Goal: Task Accomplishment & Management: Manage account settings

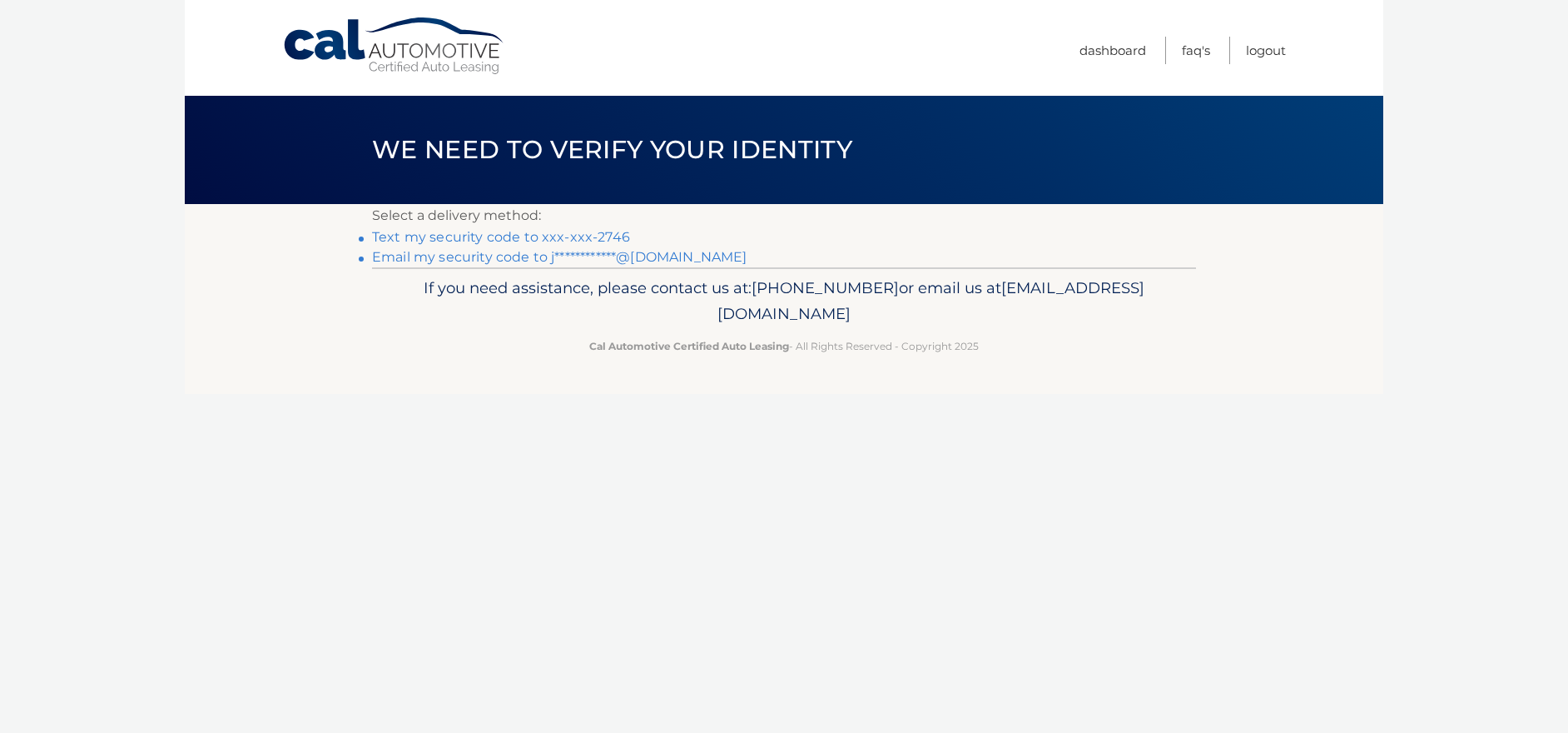
click at [422, 232] on link "Text my security code to xxx-xxx-2746" at bounding box center [501, 237] width 258 height 16
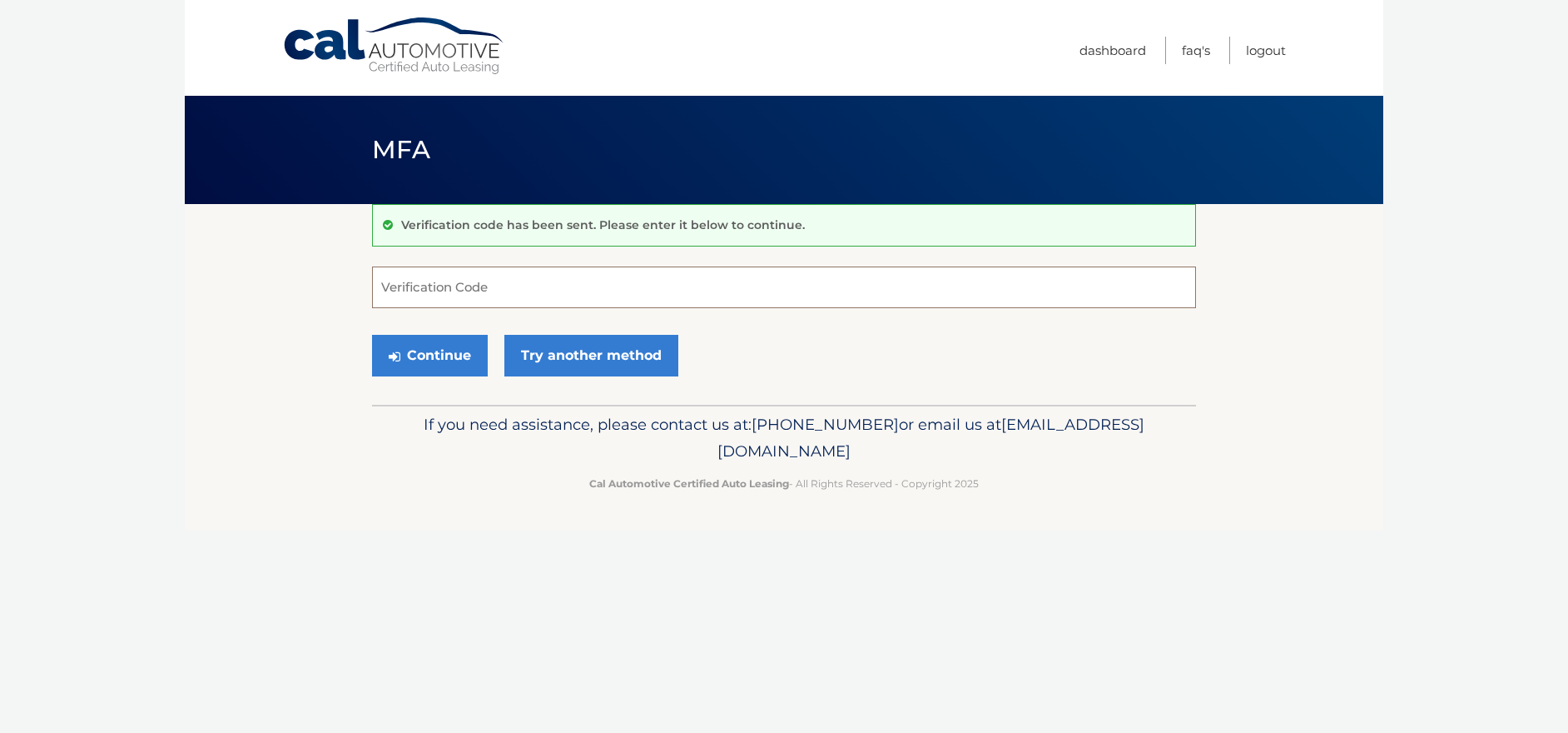
click at [538, 276] on input "Verification Code" at bounding box center [784, 287] width 824 height 42
type input "785566"
click at [418, 364] on button "Continue" at bounding box center [429, 355] width 116 height 42
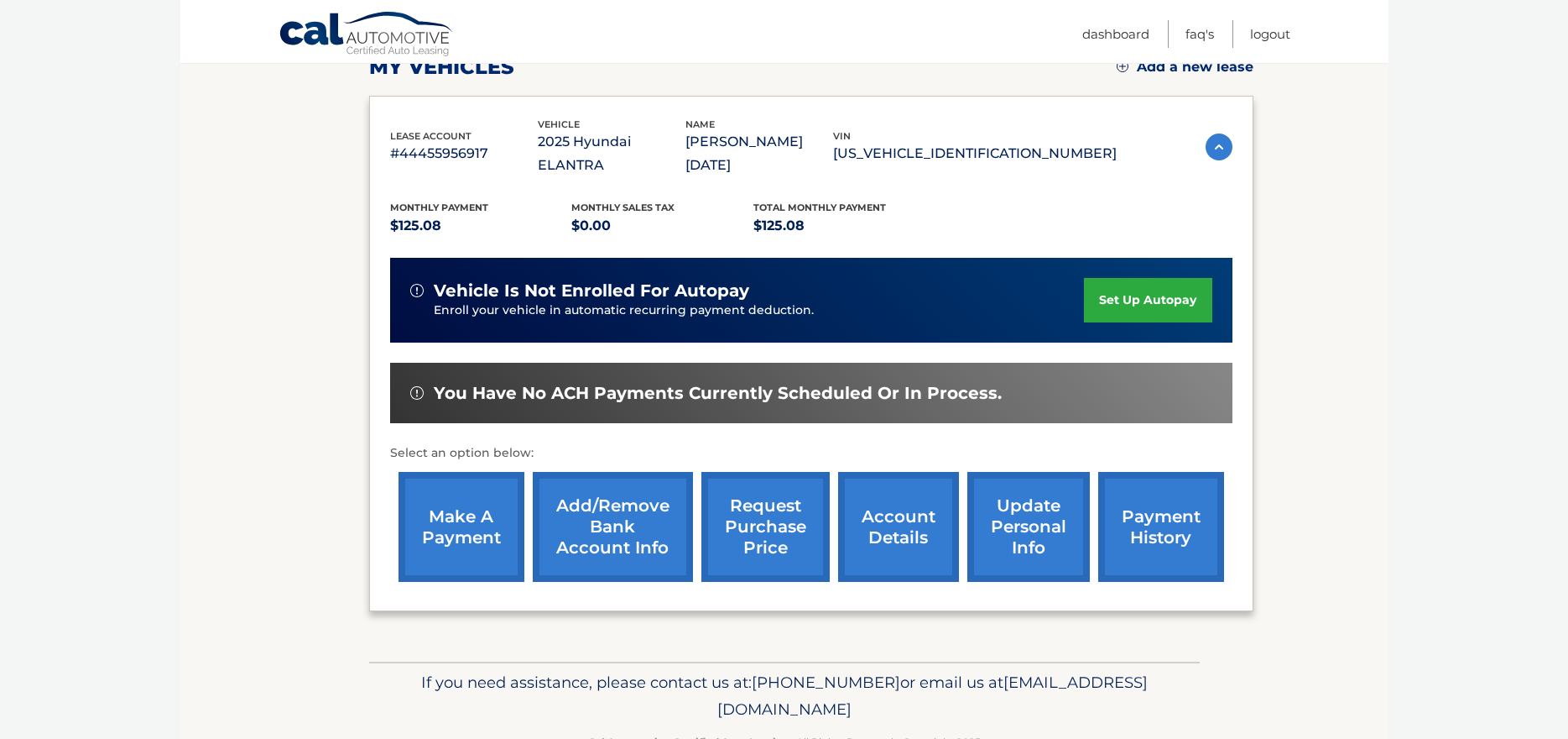
scroll to position [168, 0]
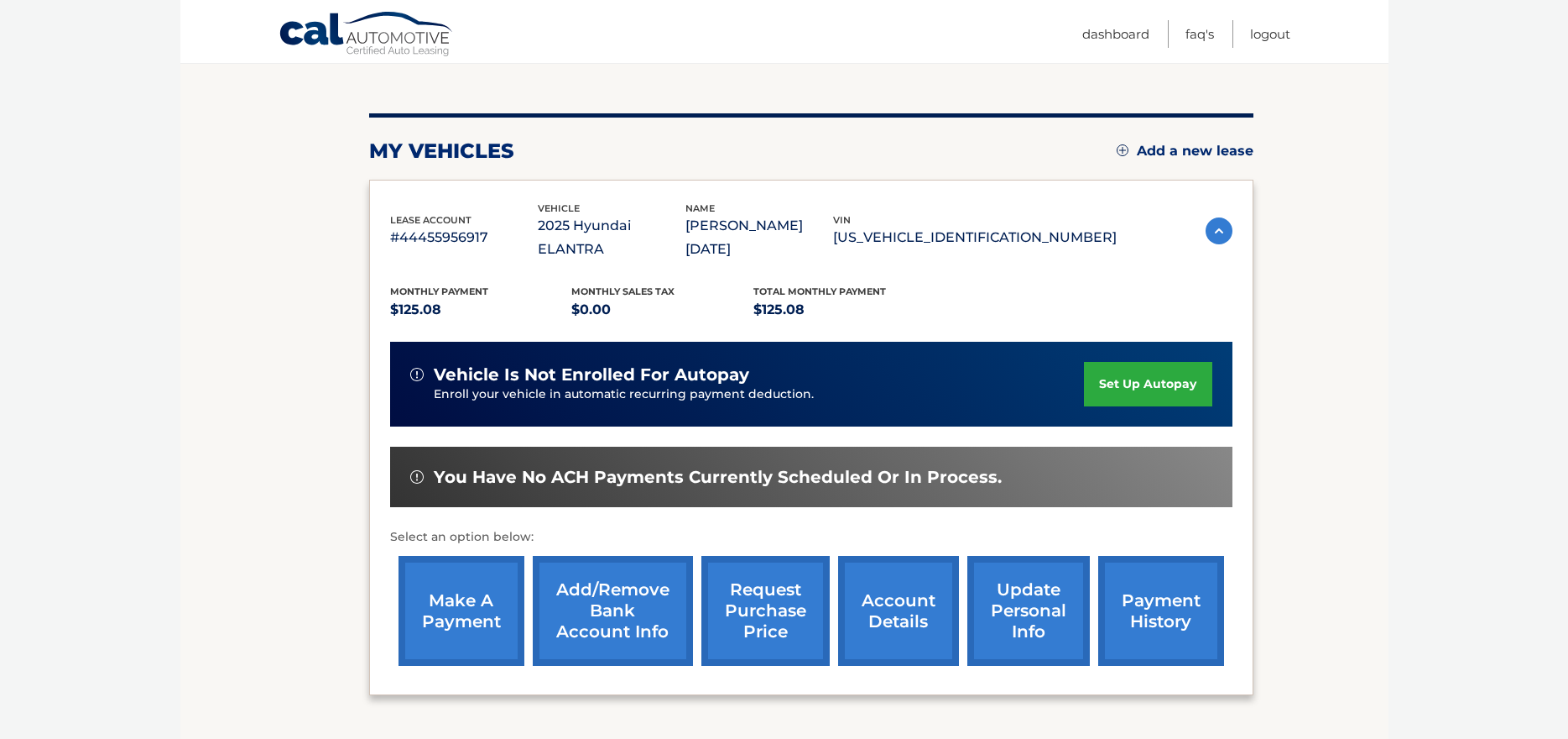
click at [1090, 362] on link "set up autopay" at bounding box center [1148, 384] width 128 height 44
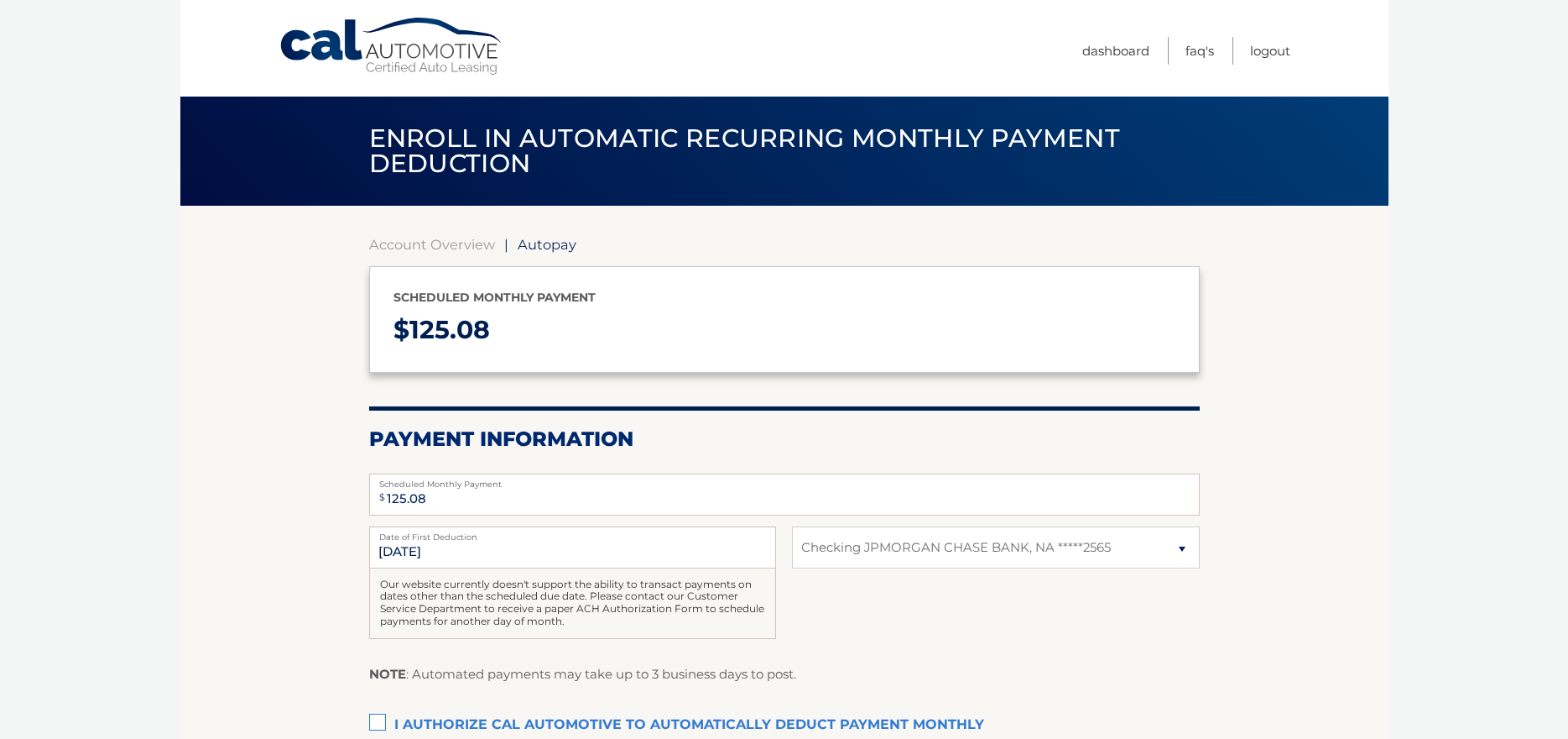
select select "MTE3ZTFjMjEtNTc5Yi00ZmJlLWE1MWMtN2RlYmMzMmMwZDVj"
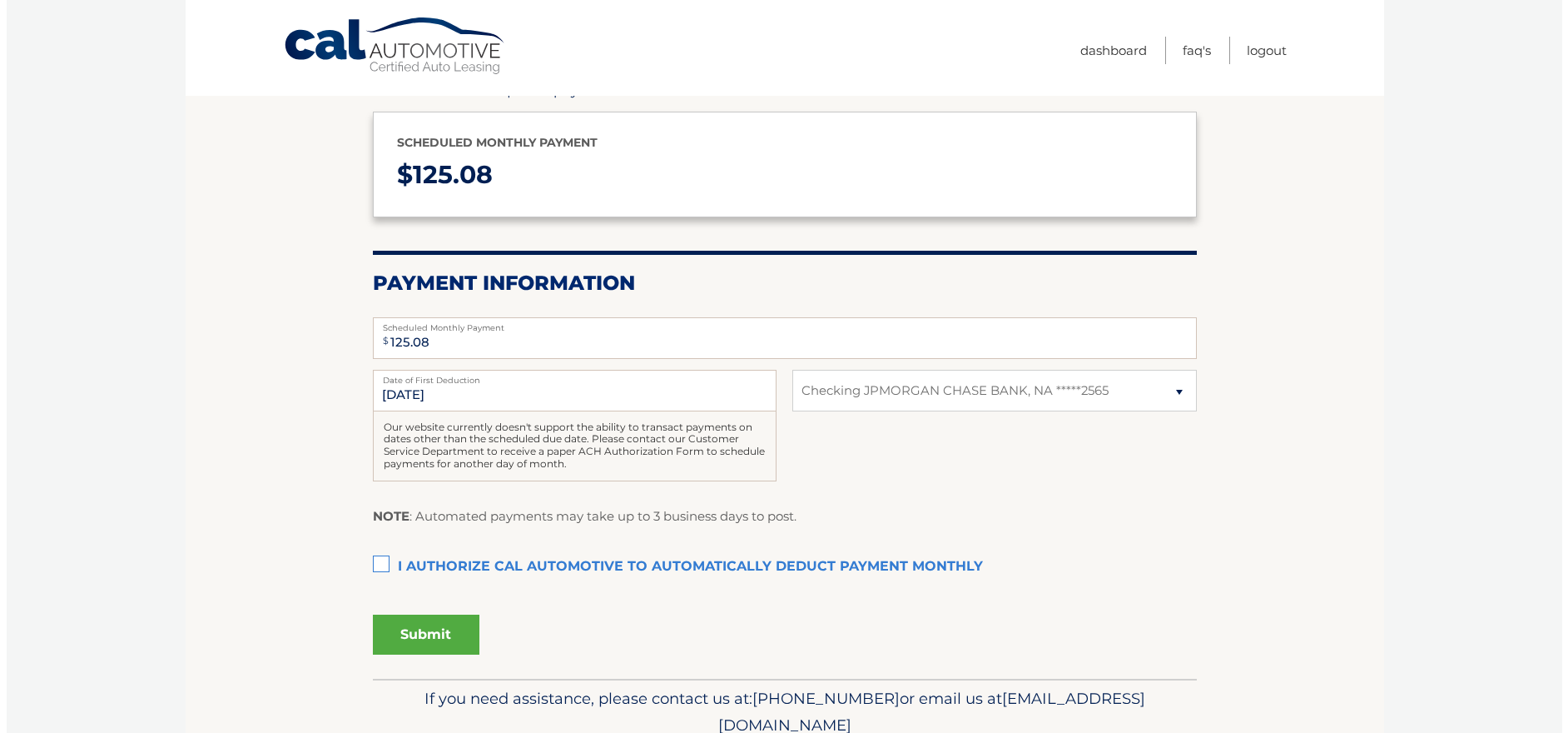
scroll to position [167, 0]
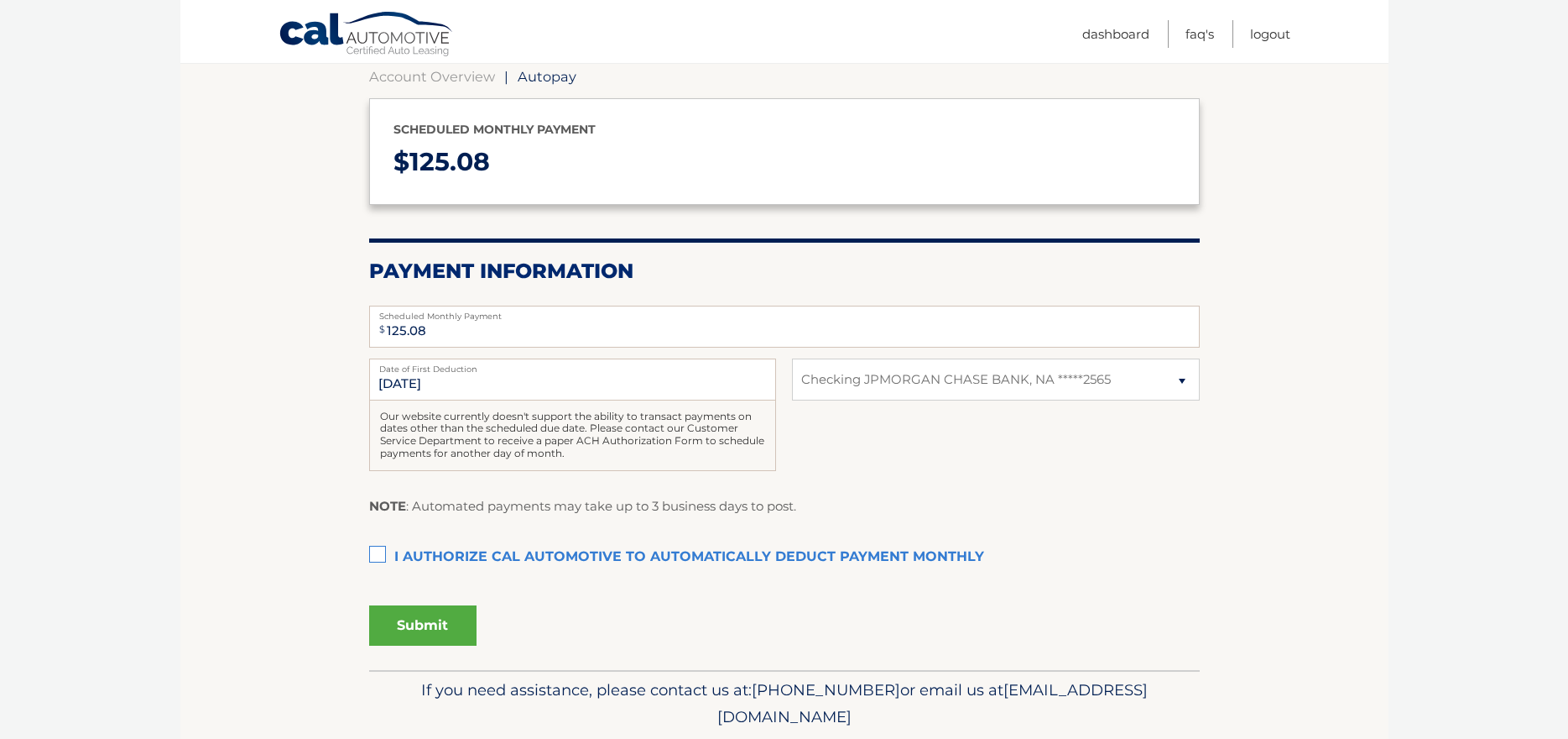
click at [372, 554] on label "I authorize cal automotive to automatically deduct payment monthly This checkbo…" at bounding box center [784, 557] width 830 height 33
click at [0, 0] on input "I authorize cal automotive to automatically deduct payment monthly This checkbo…" at bounding box center [0, 0] width 0 height 0
click at [392, 624] on button "Submit" at bounding box center [422, 625] width 107 height 40
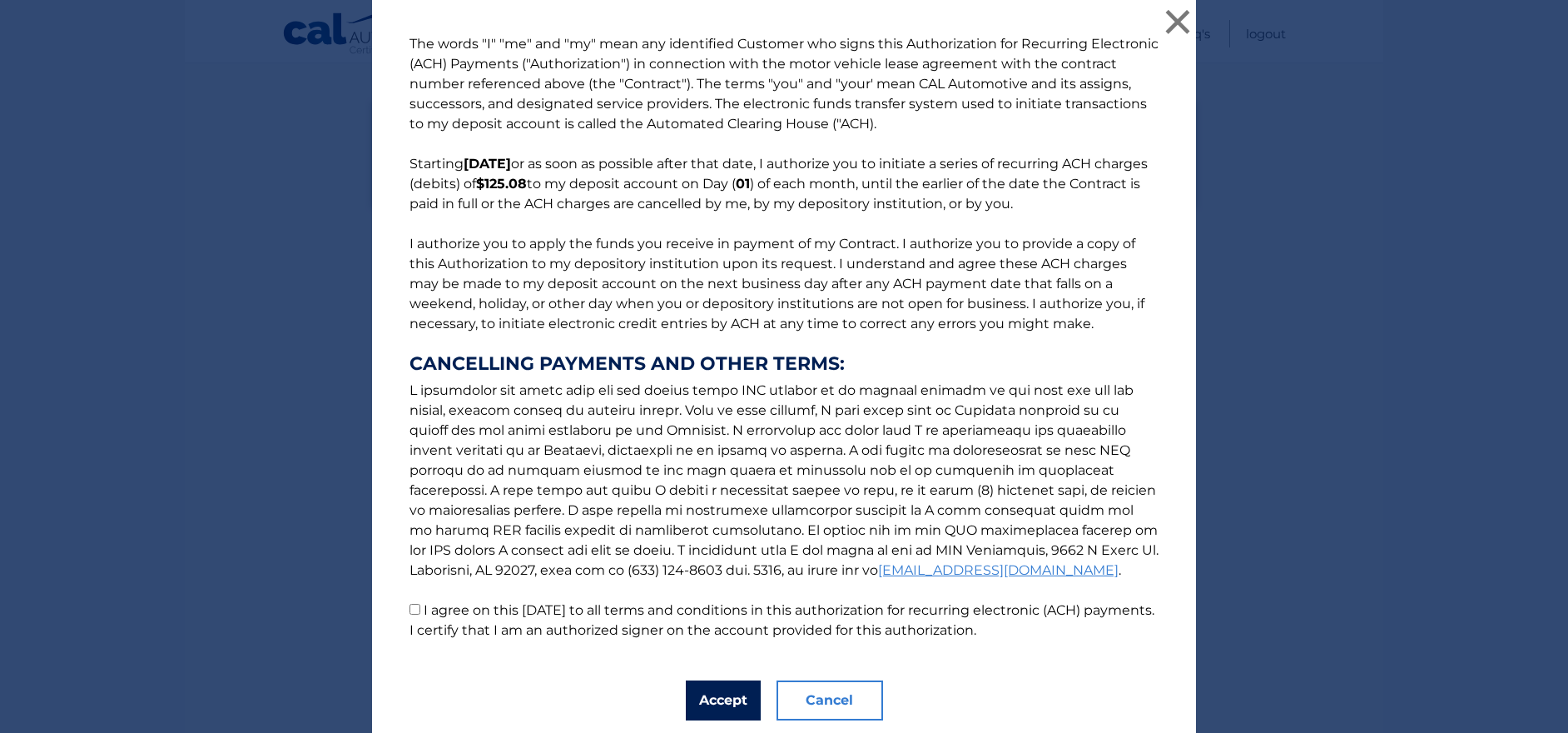
click at [696, 701] on button "Accept" at bounding box center [723, 700] width 75 height 40
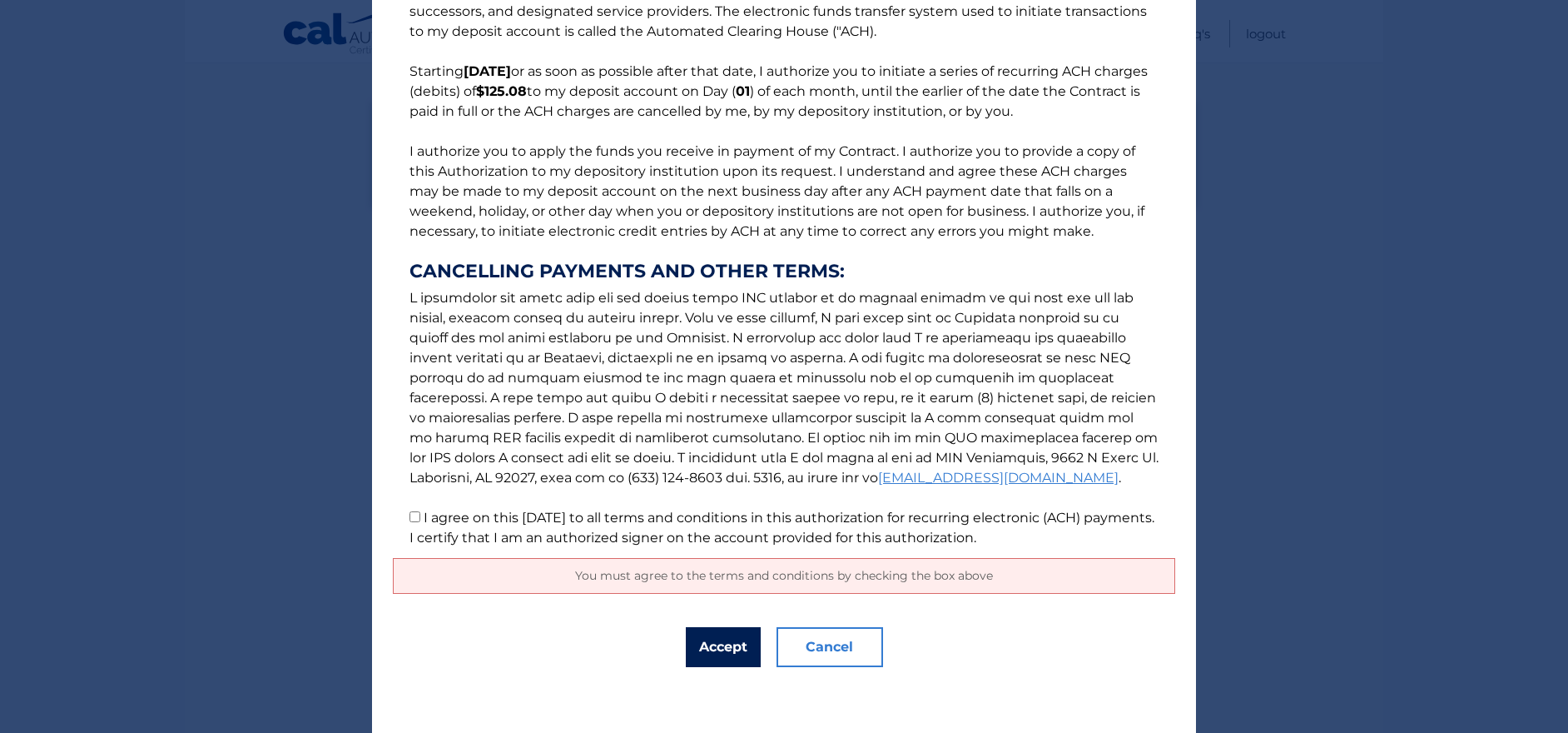
scroll to position [94, 0]
click at [402, 512] on p "The words "I" "me" and "my" mean any identified Customer who signs this Authori…" at bounding box center [784, 243] width 783 height 606
click at [410, 518] on input "I agree on this 09/16/2025 to all terms and conditions in this authorization fo…" at bounding box center [415, 515] width 11 height 11
checkbox input "true"
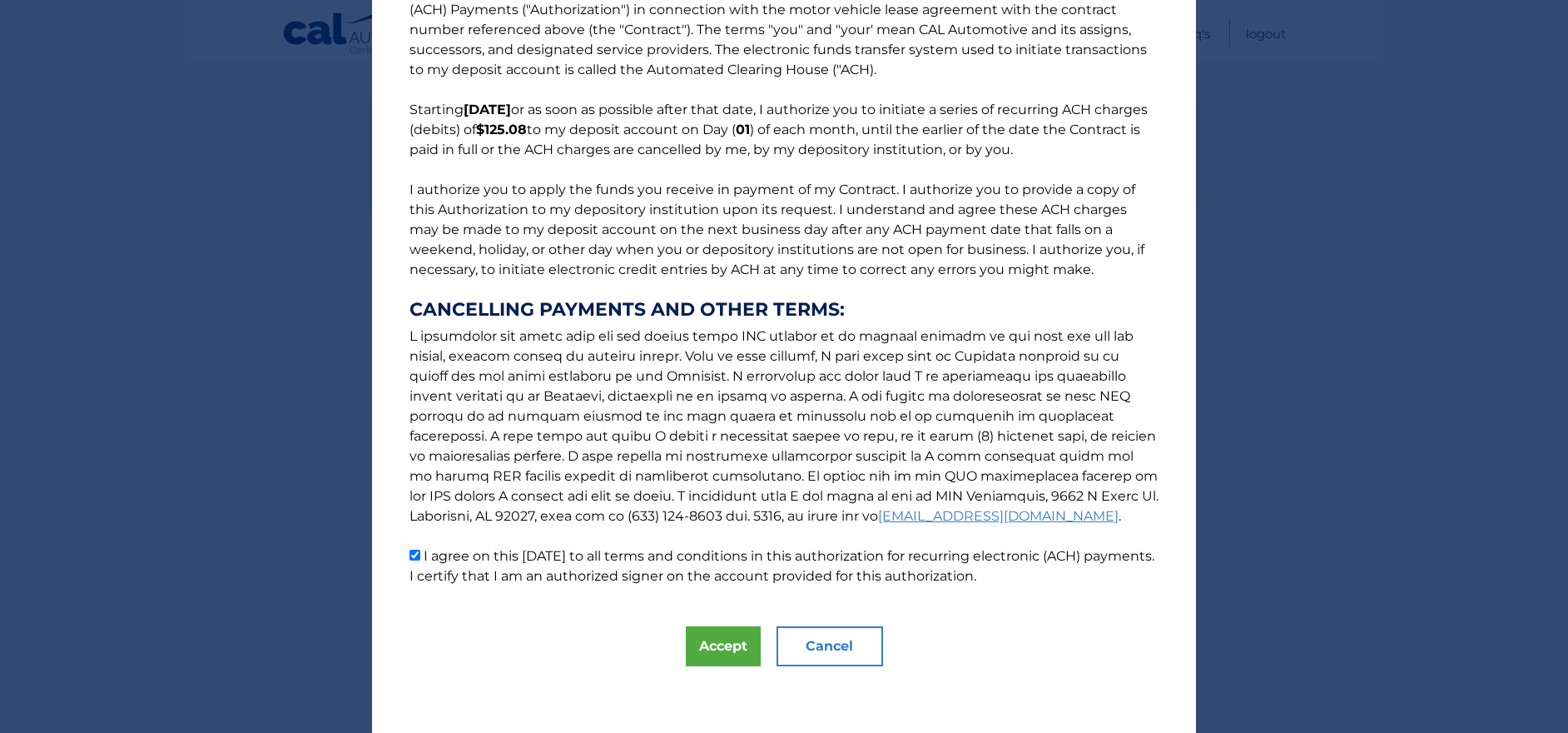
scroll to position [54, 0]
click at [709, 651] on button "Accept" at bounding box center [723, 645] width 75 height 40
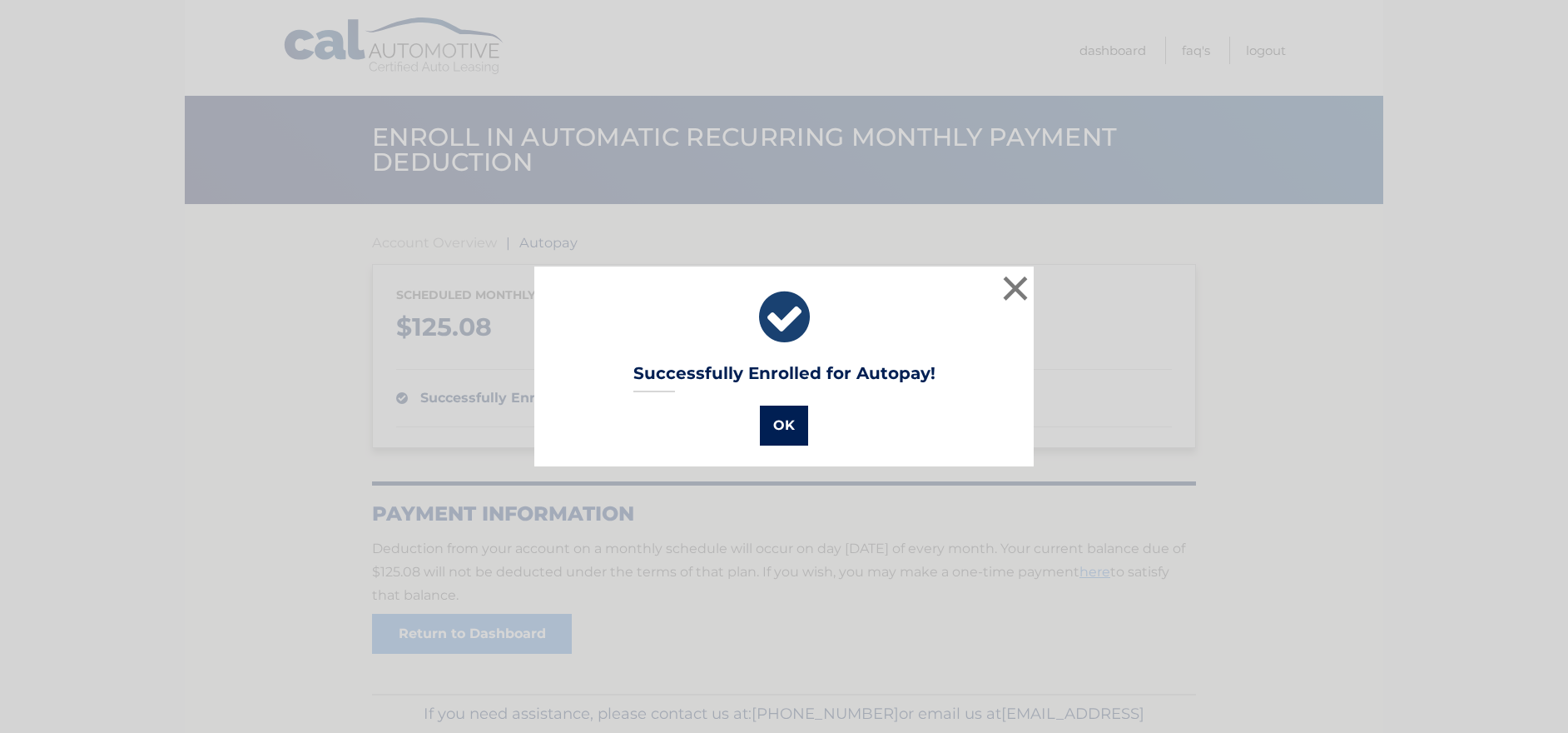
click at [760, 418] on button "OK" at bounding box center [784, 425] width 48 height 40
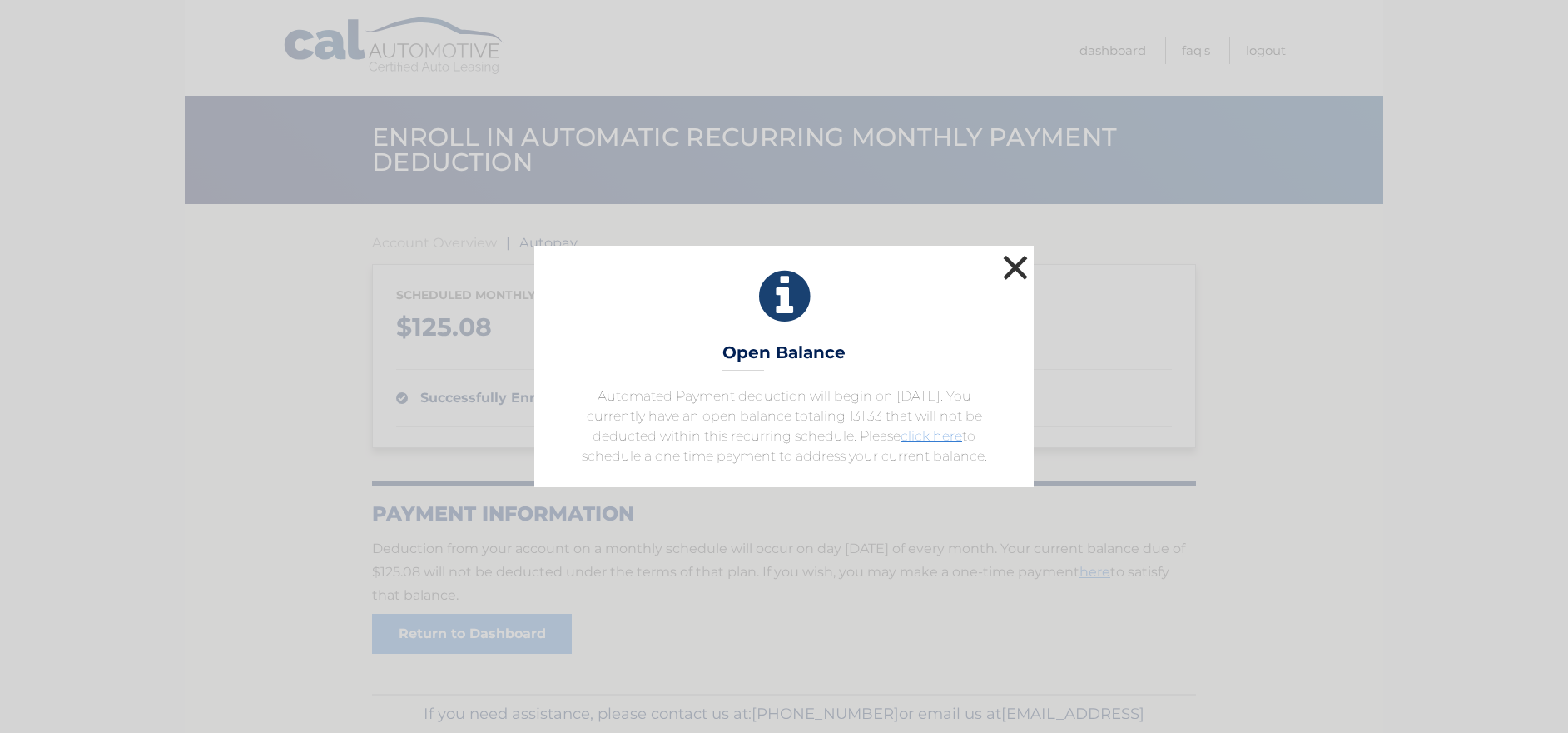
click at [1008, 273] on button "×" at bounding box center [1016, 267] width 33 height 33
